Goal: Task Accomplishment & Management: Use online tool/utility

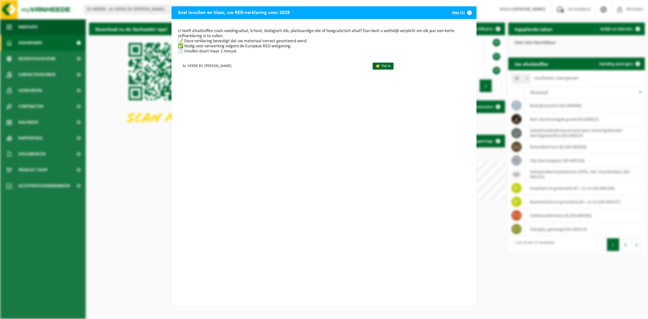
click at [466, 11] on span "button" at bounding box center [469, 12] width 13 height 13
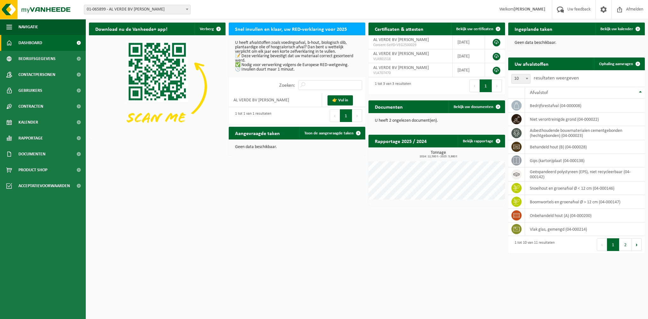
click at [195, 187] on div "Download nu de Vanheede+ app! Verberg Snel invullen en klaar, uw RED-verklaring…" at bounding box center [366, 137] width 559 height 236
click at [340, 99] on link "👉 Vul in" at bounding box center [340, 100] width 25 height 10
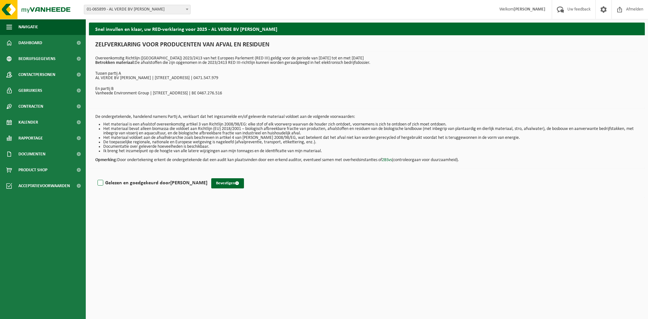
click at [110, 182] on label "Gelezen en goedgekeurd door ERIC BAERT" at bounding box center [151, 183] width 111 height 10
click at [207, 175] on input "Gelezen en goedgekeurd door ERIC BAERT" at bounding box center [207, 175] width 0 height 0
checkbox input "true"
click at [215, 183] on button "Bevestigen" at bounding box center [227, 183] width 33 height 10
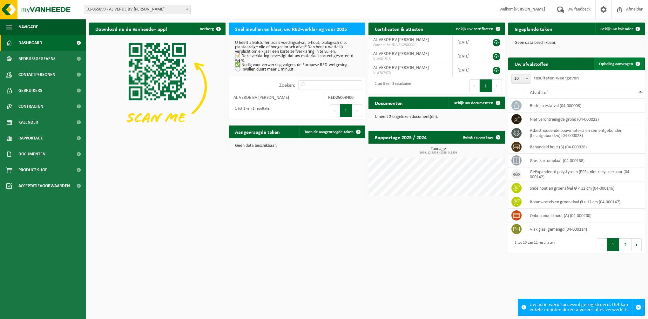
click at [619, 64] on span "Ophaling aanvragen" at bounding box center [616, 64] width 34 height 4
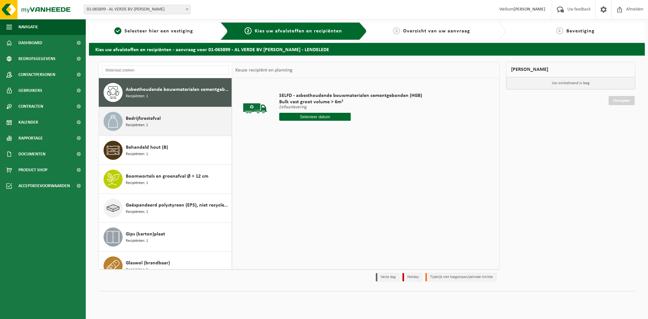
click at [128, 126] on span "Recipiënten: 1" at bounding box center [137, 125] width 22 height 6
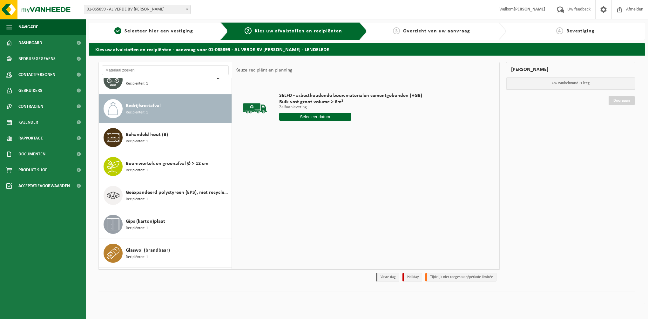
scroll to position [29, 0]
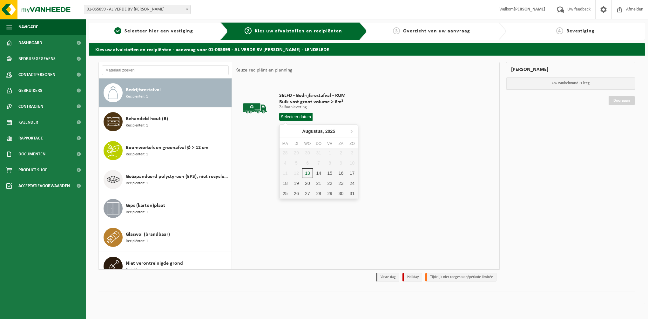
click at [288, 116] on input "text" at bounding box center [295, 117] width 33 height 8
click at [309, 172] on div "13" at bounding box center [307, 173] width 11 height 10
type input "Van [DATE]"
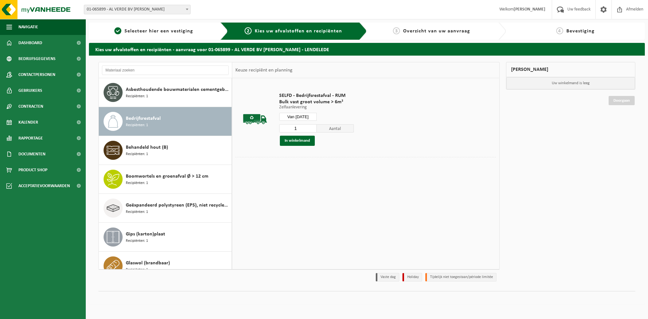
scroll to position [0, 0]
click at [288, 140] on button "In winkelmand" at bounding box center [297, 141] width 35 height 10
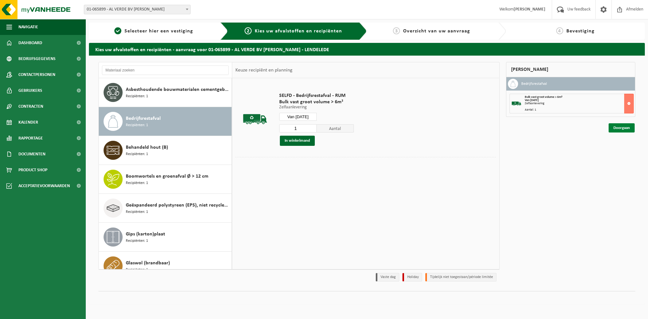
click at [618, 129] on link "Doorgaan" at bounding box center [622, 127] width 26 height 9
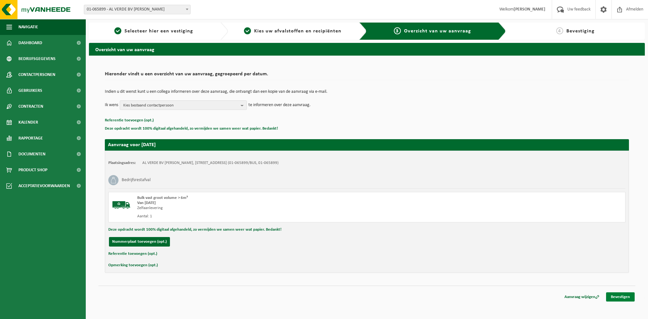
click at [614, 295] on link "Bevestigen" at bounding box center [620, 296] width 29 height 9
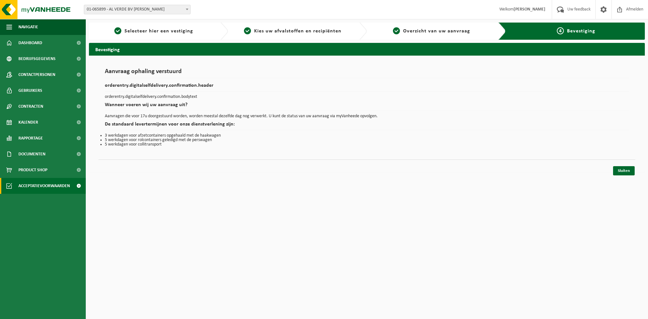
click at [48, 185] on span "Acceptatievoorwaarden" at bounding box center [43, 186] width 51 height 16
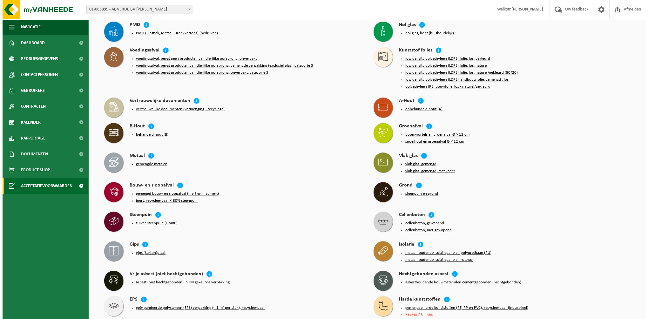
scroll to position [286, 0]
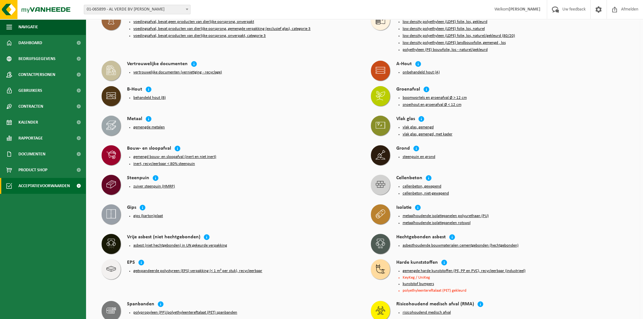
click at [435, 268] on button "gemengde harde kunststoffen (PE, PP en PVC), recycleerbaar (industrieel)" at bounding box center [464, 270] width 123 height 5
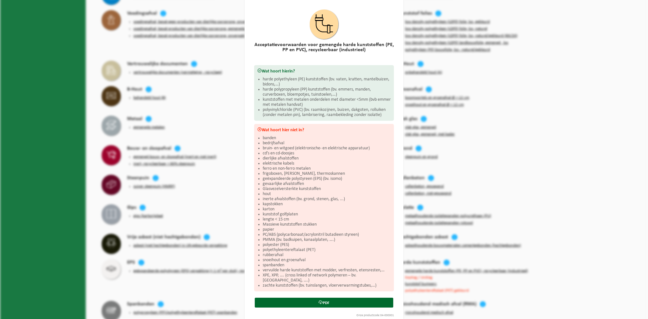
scroll to position [28, 0]
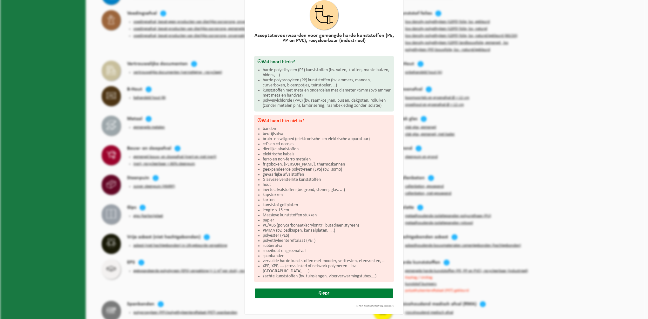
click at [319, 293] on icon at bounding box center [321, 293] width 4 height 4
click at [329, 291] on link "PDF" at bounding box center [324, 293] width 139 height 10
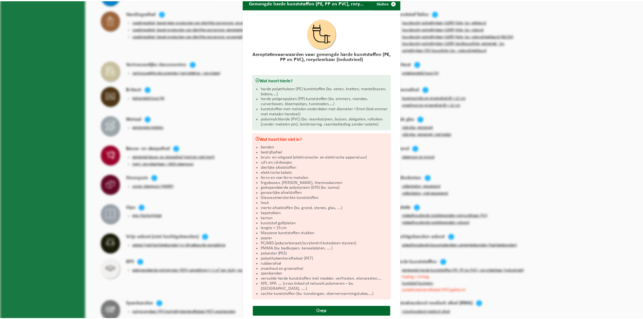
scroll to position [0, 0]
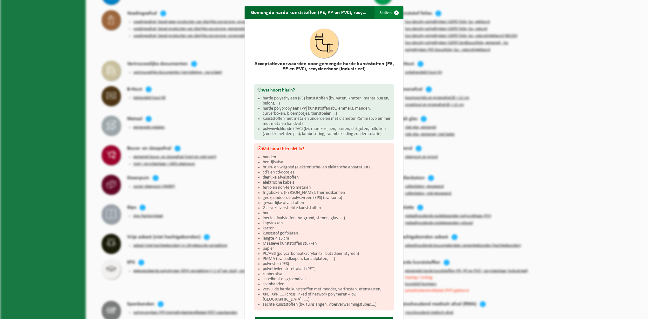
click at [391, 12] on span "button" at bounding box center [396, 12] width 13 height 13
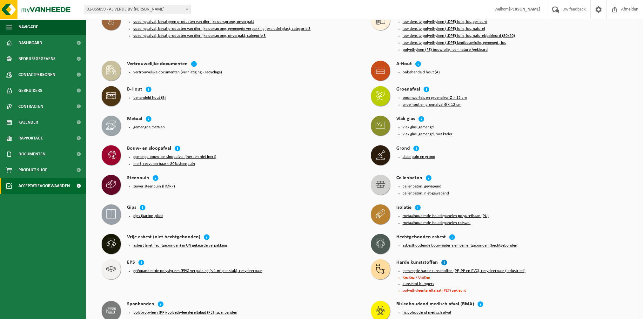
click at [442, 259] on icon at bounding box center [444, 262] width 6 height 6
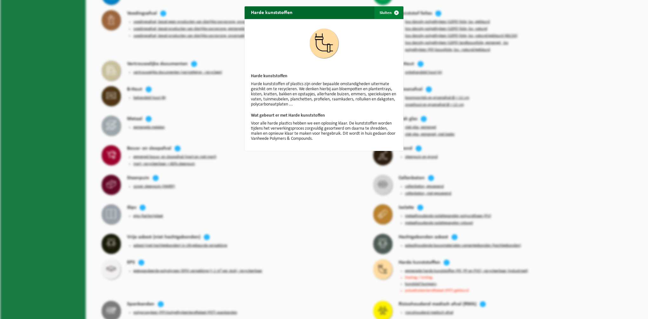
click at [394, 10] on span "button" at bounding box center [396, 12] width 13 height 13
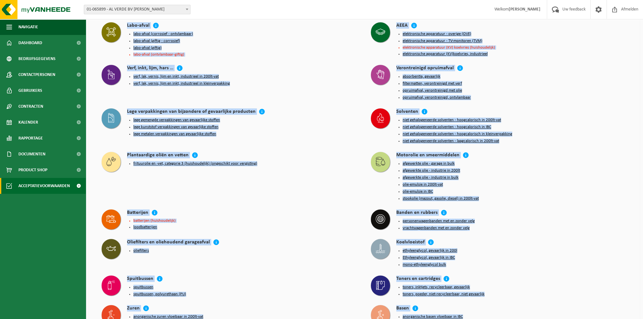
scroll to position [632, 0]
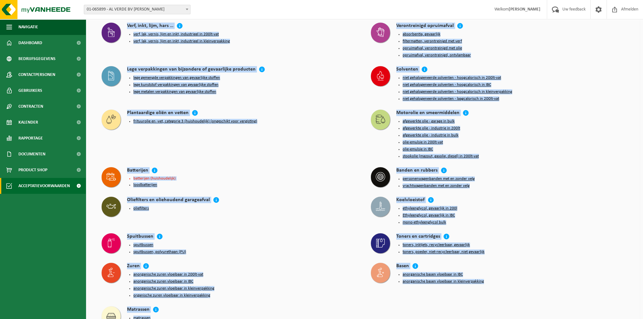
drag, startPoint x: 95, startPoint y: 29, endPoint x: 353, endPoint y: 306, distance: 378.5
copy div "Loremipsumdolorsitame cons ad elitseddoeiu Temporinc utlaboreetdolorem Aliquaen…"
